Goal: Navigation & Orientation: Understand site structure

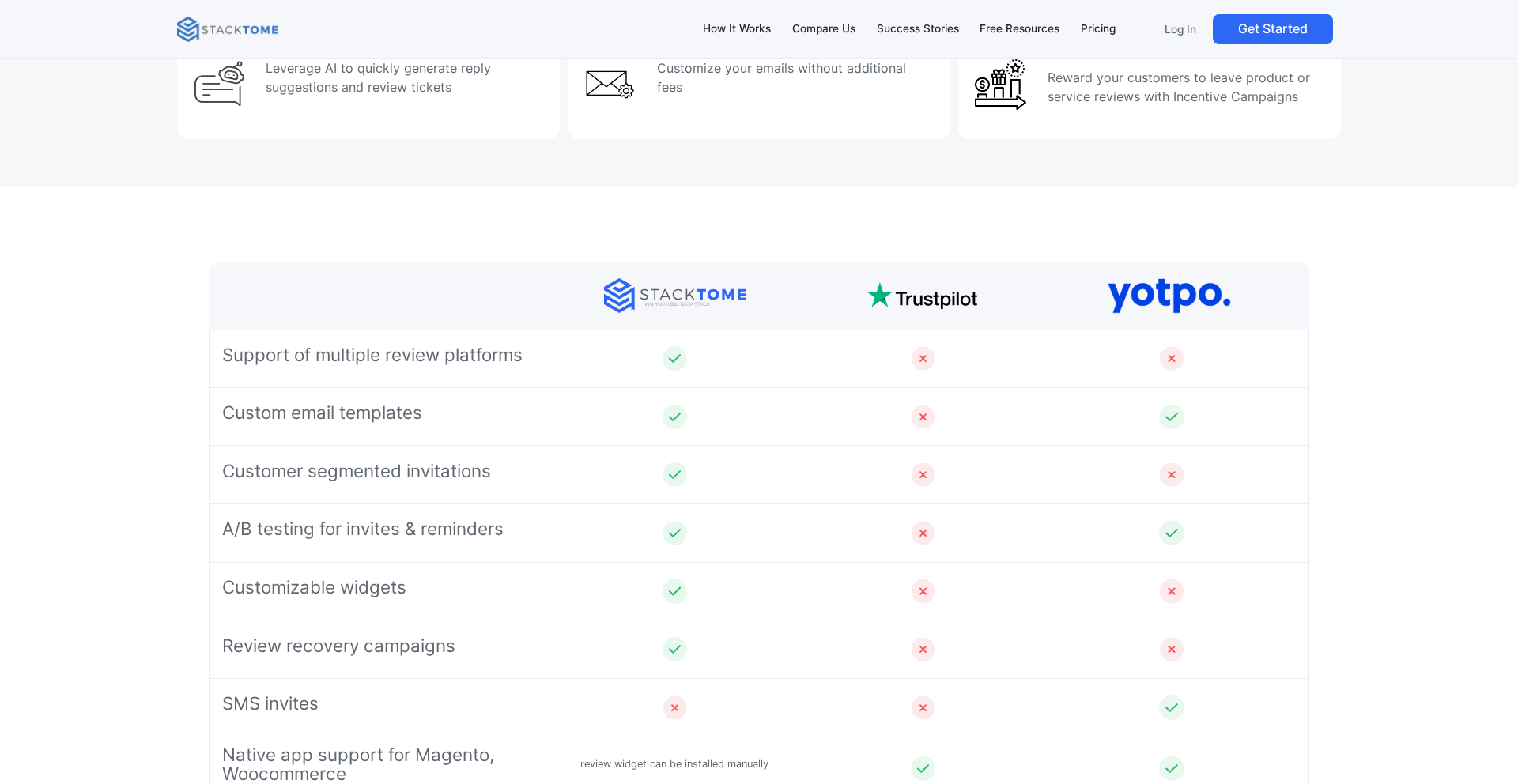
scroll to position [6315, 0]
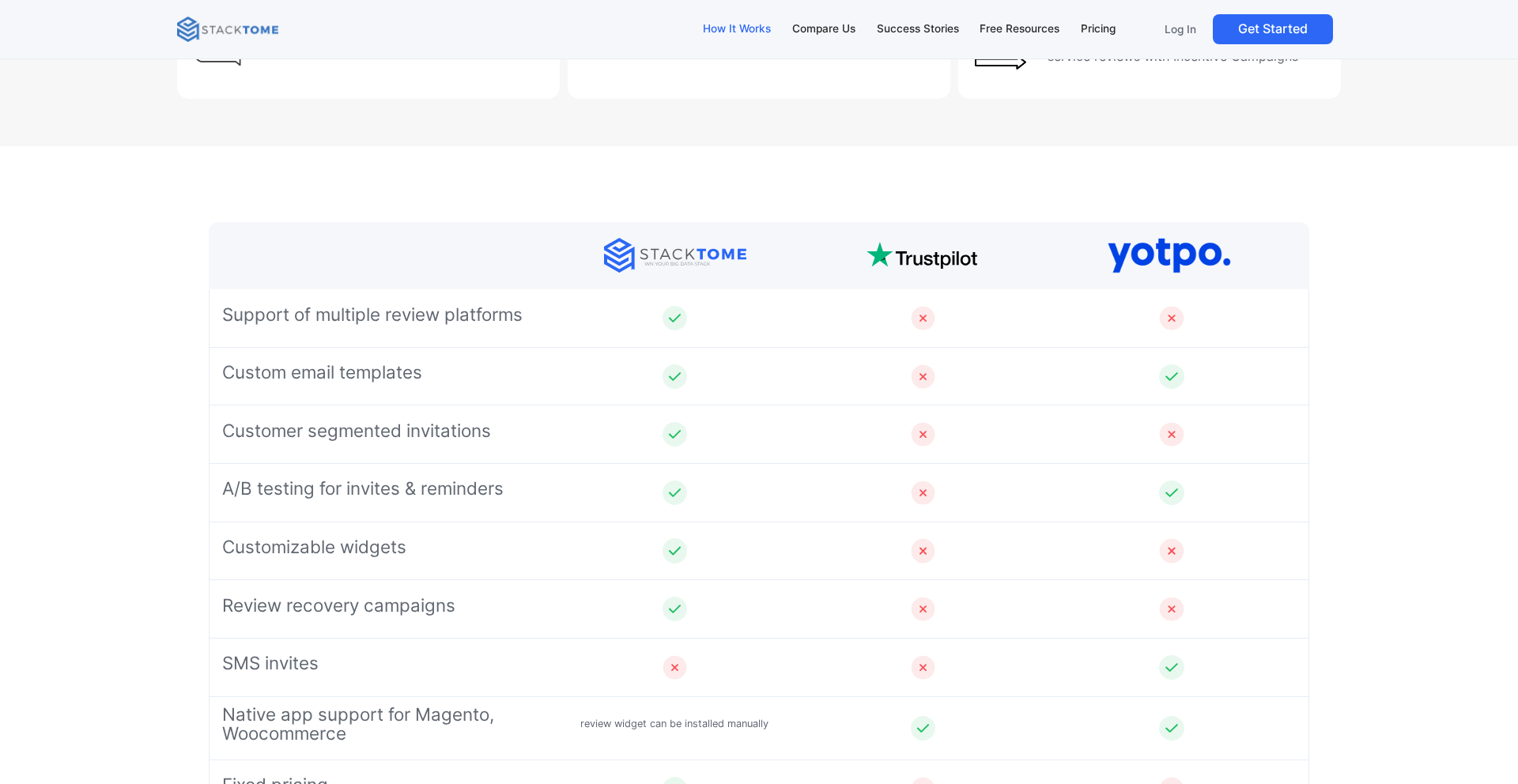
click at [733, 27] on div "How It Works" at bounding box center [736, 29] width 68 height 18
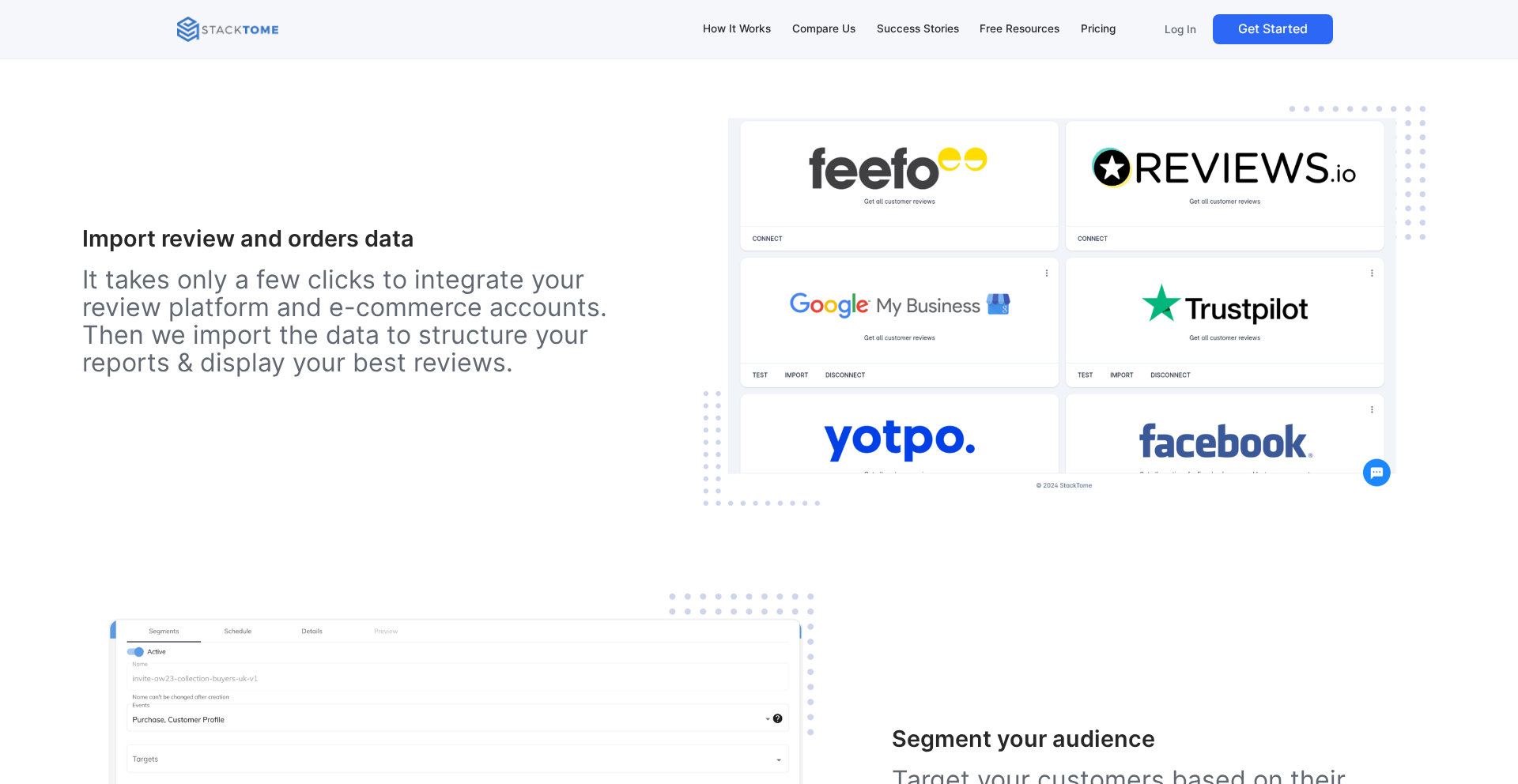
scroll to position [2383, 0]
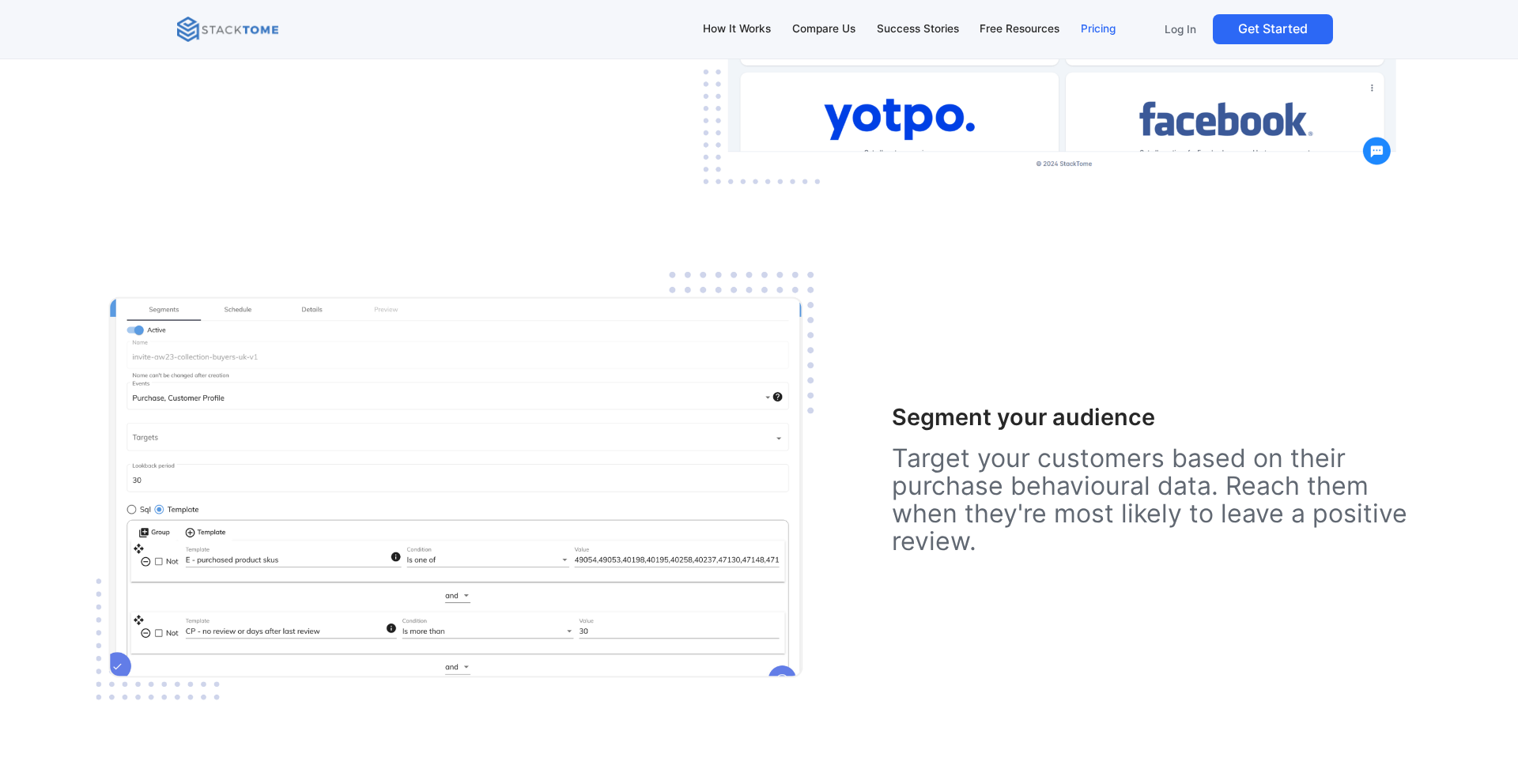
click at [1108, 26] on div "Pricing" at bounding box center [1097, 29] width 35 height 18
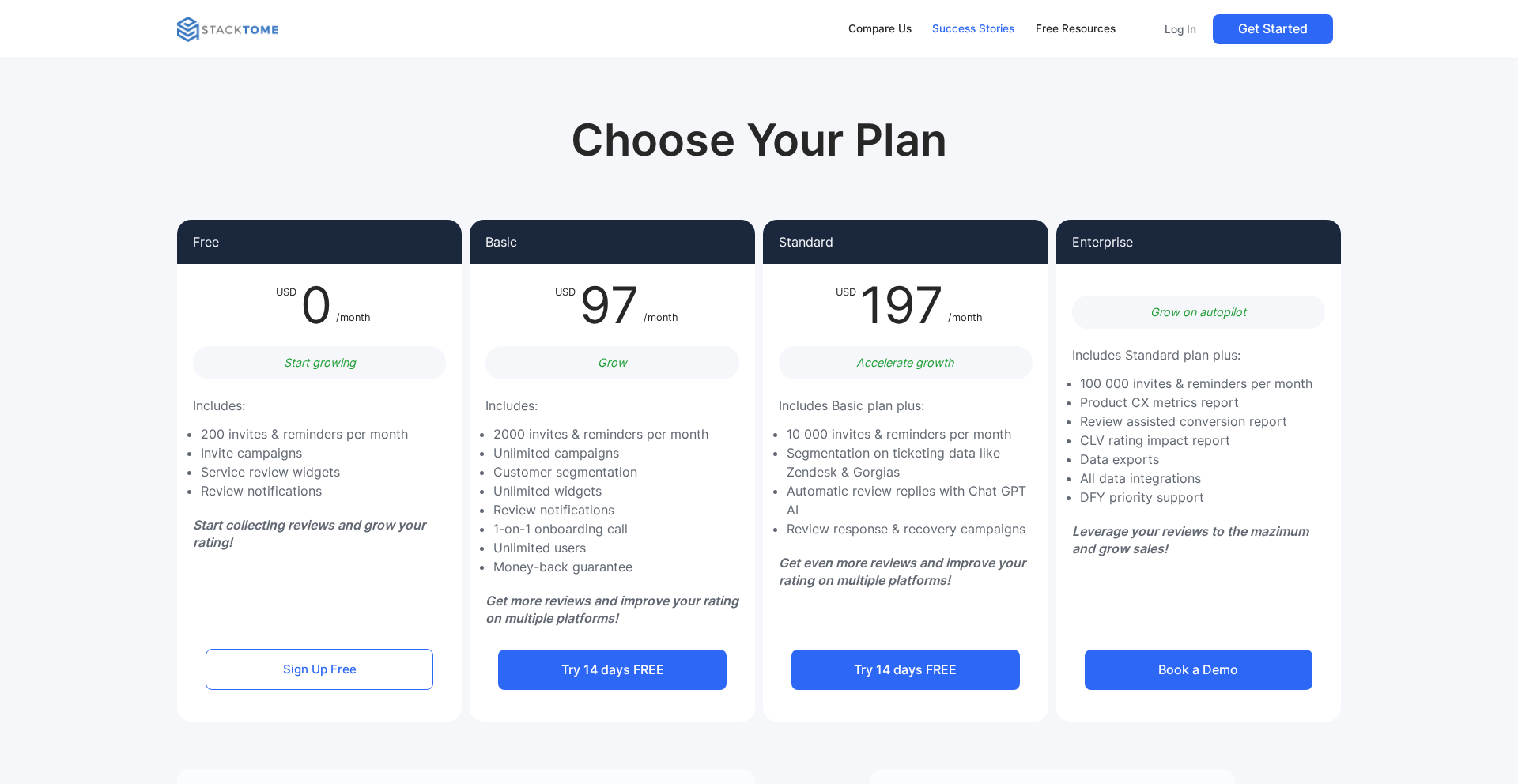
click at [963, 28] on div "Success Stories" at bounding box center [973, 29] width 82 height 18
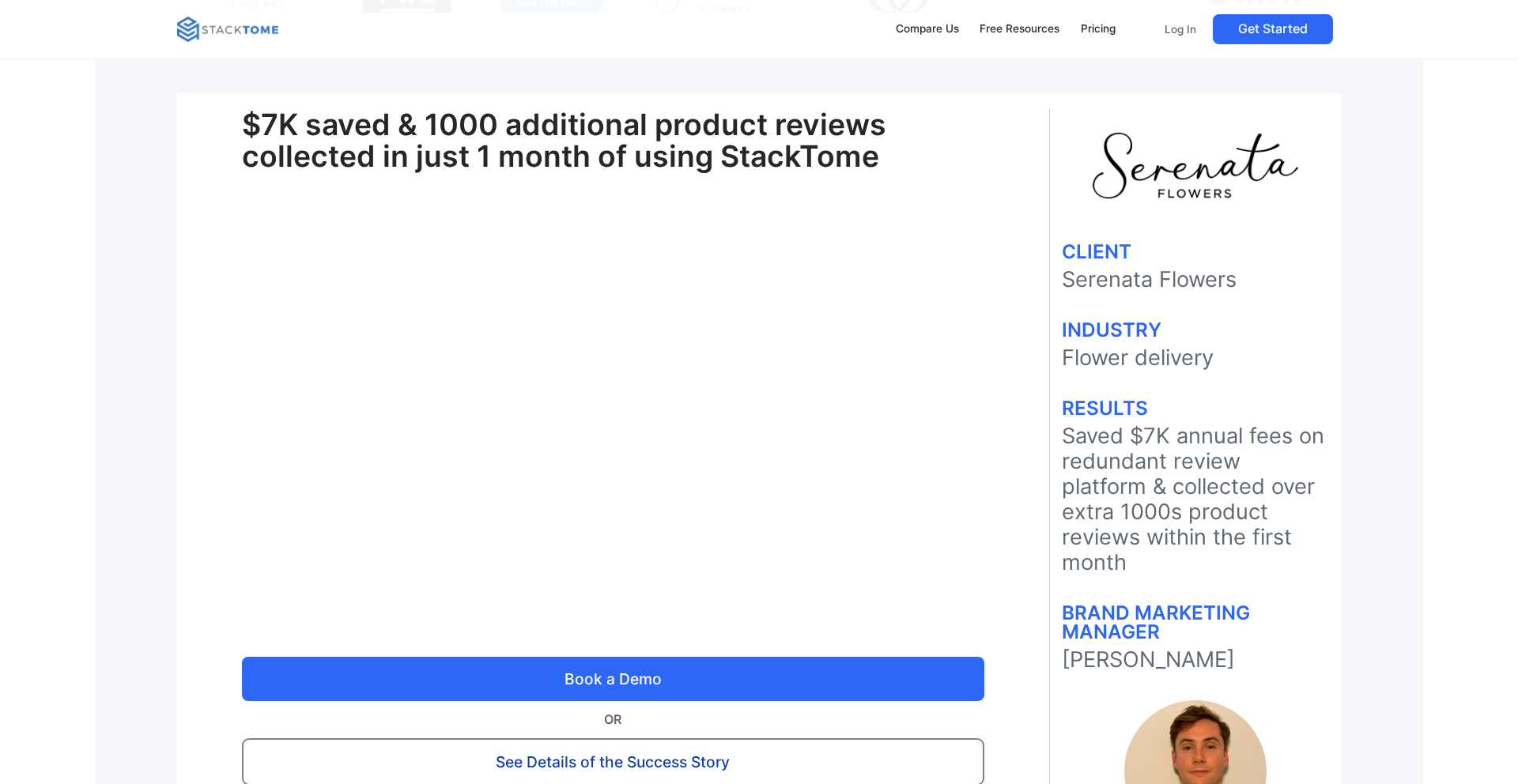
scroll to position [452, 0]
